Goal: Information Seeking & Learning: Find specific page/section

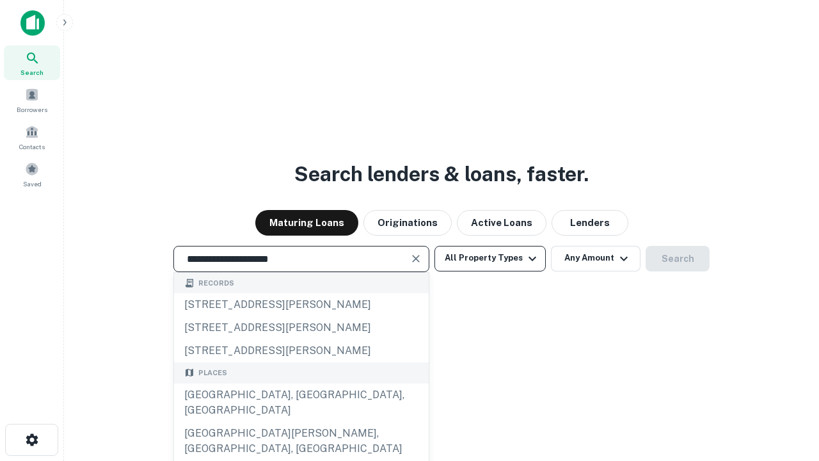
click at [301, 422] on div "[GEOGRAPHIC_DATA], [GEOGRAPHIC_DATA], [GEOGRAPHIC_DATA]" at bounding box center [301, 402] width 255 height 38
click at [490, 258] on button "All Property Types" at bounding box center [490, 259] width 111 height 26
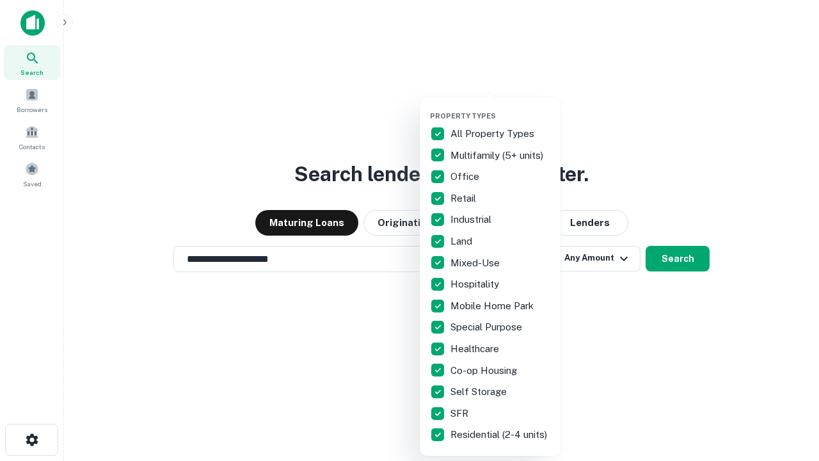
type input "**********"
click at [500, 108] on button "button" at bounding box center [500, 108] width 141 height 1
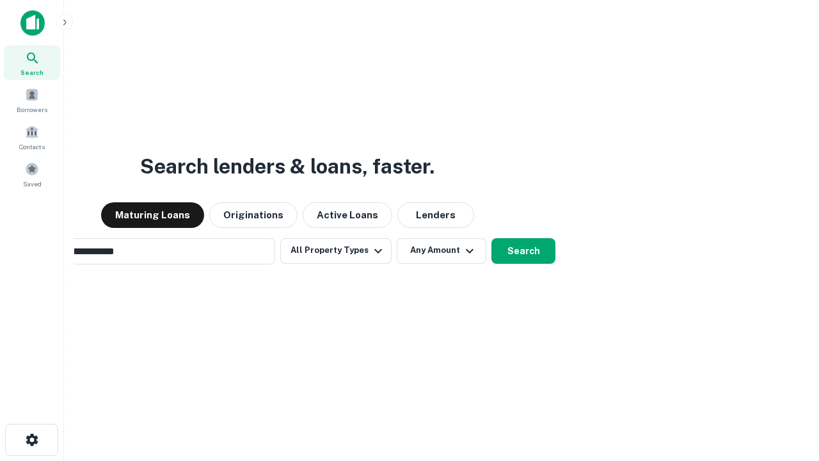
scroll to position [20, 0]
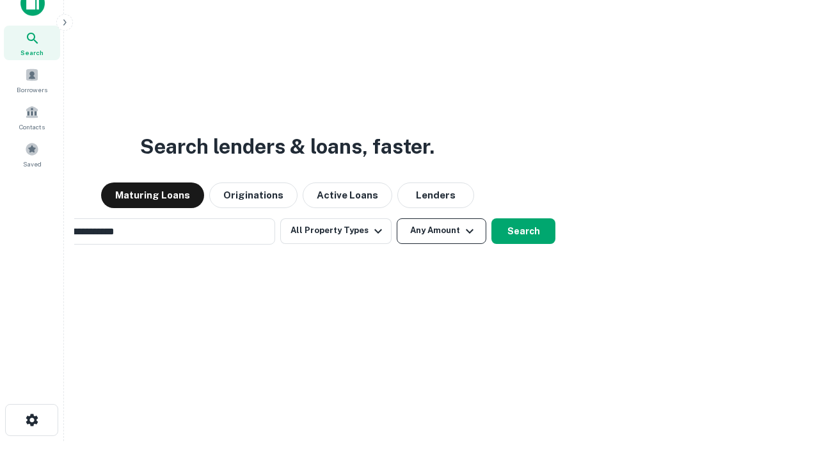
click at [397, 218] on button "Any Amount" at bounding box center [442, 231] width 90 height 26
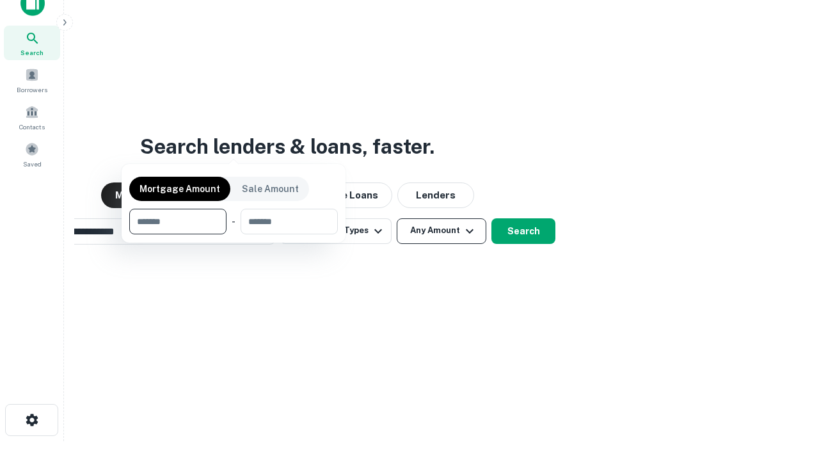
scroll to position [20, 0]
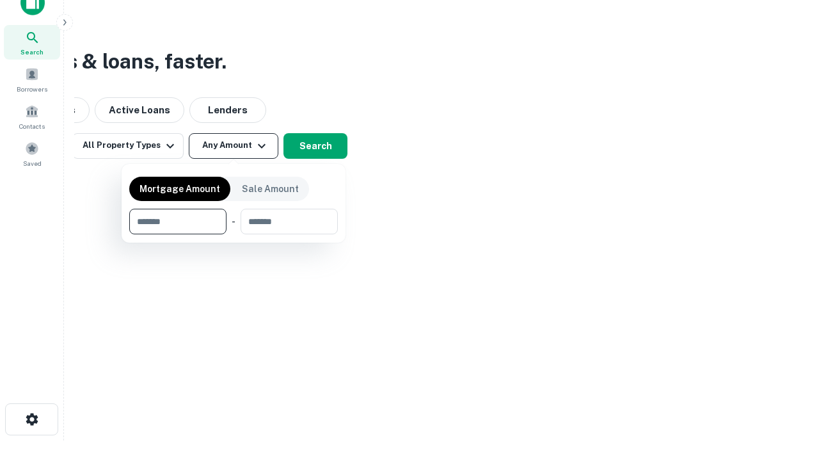
type input "*******"
click at [234, 234] on button "button" at bounding box center [233, 234] width 209 height 1
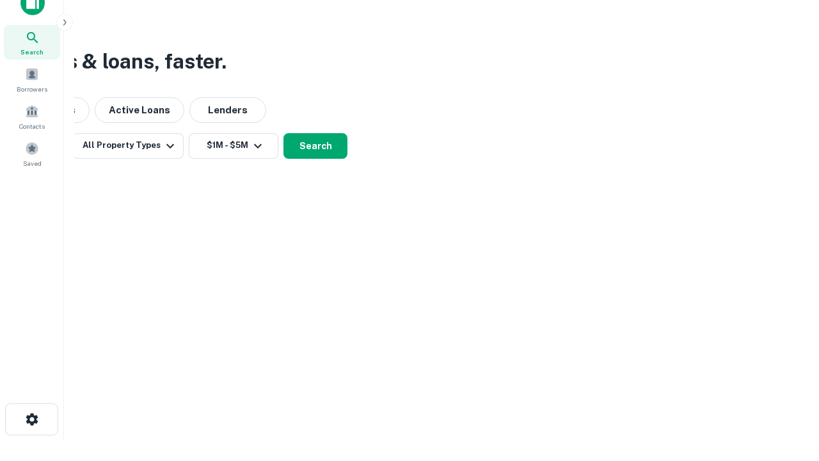
scroll to position [20, 0]
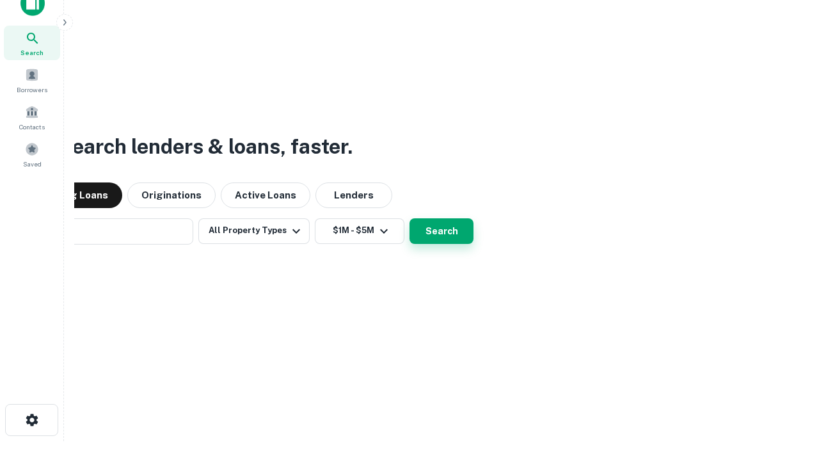
click at [410, 218] on button "Search" at bounding box center [442, 231] width 64 height 26
